Goal: Task Accomplishment & Management: Use online tool/utility

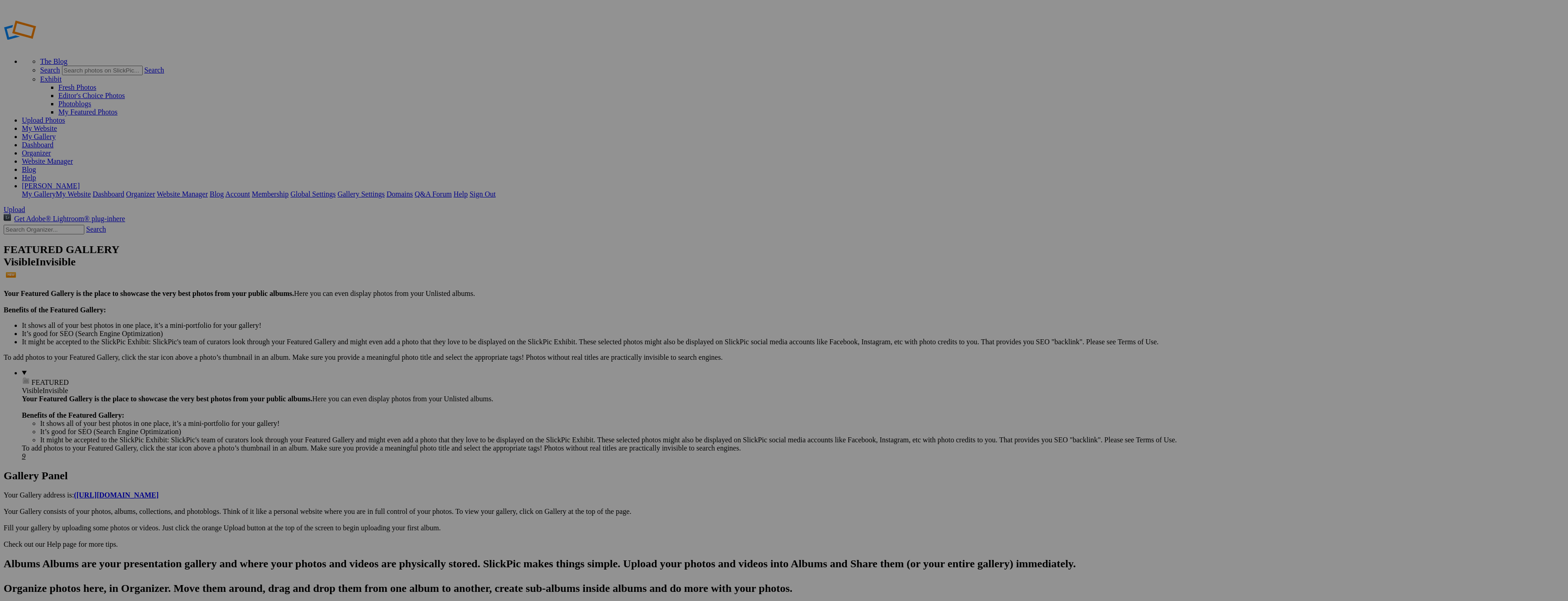
click at [724, 313] on input "text" at bounding box center [713, 318] width 99 height 10
type input "[PERSON_NAME]"
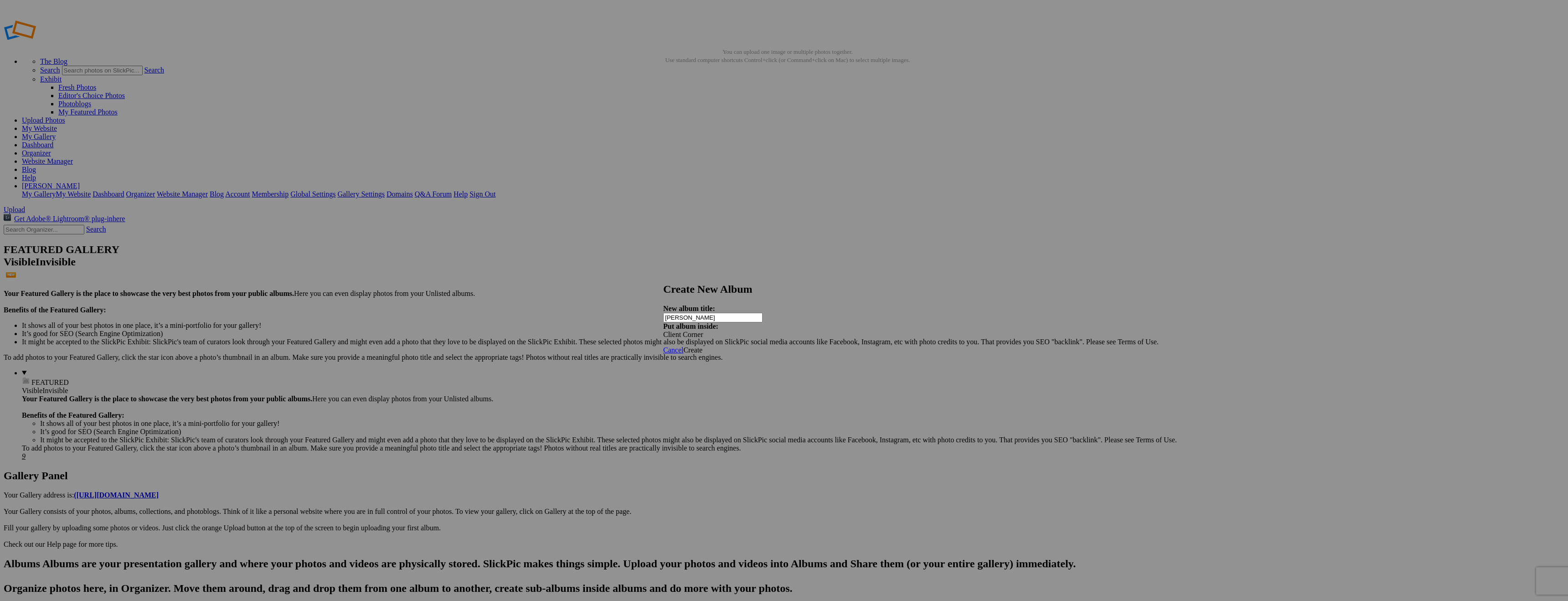
click at [702, 346] on span "Create" at bounding box center [693, 350] width 19 height 8
